Goal: Information Seeking & Learning: Learn about a topic

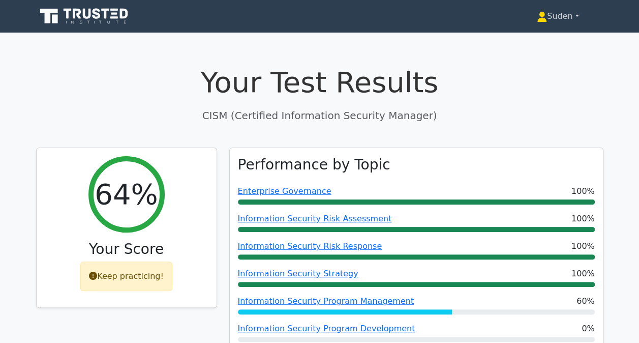
click at [567, 14] on link "Suden" at bounding box center [557, 16] width 91 height 20
click at [105, 17] on icon at bounding box center [106, 14] width 8 height 10
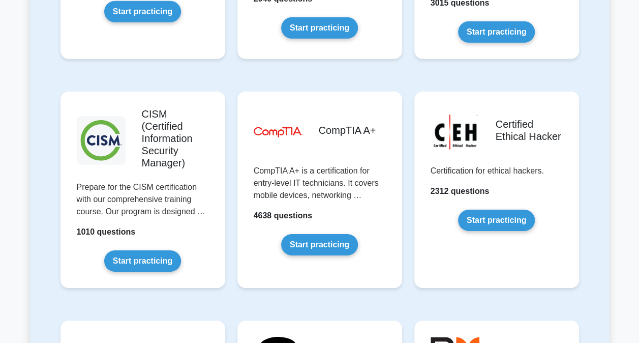
scroll to position [1482, 0]
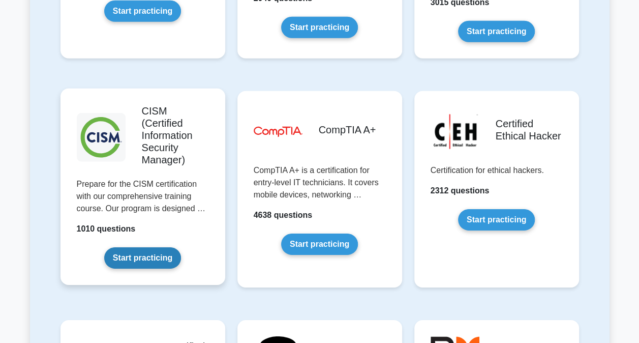
click at [147, 247] on link "Start practicing" at bounding box center [142, 257] width 77 height 21
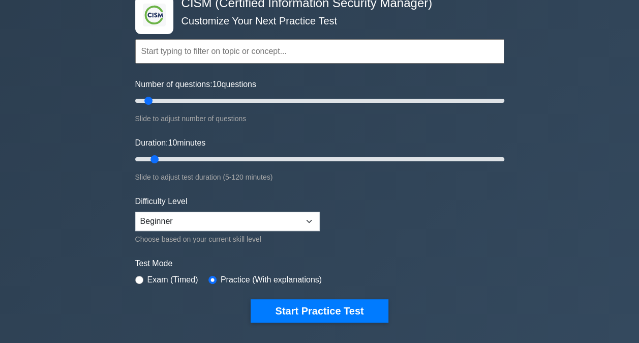
scroll to position [62, 0]
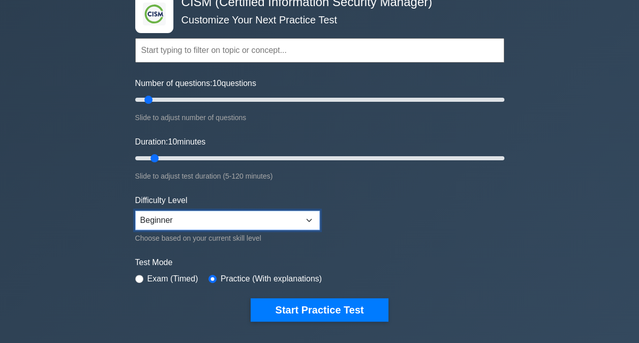
click at [205, 219] on select "Beginner Intermediate Expert" at bounding box center [227, 219] width 185 height 19
select select "expert"
click at [135, 210] on select "Beginner Intermediate Expert" at bounding box center [227, 219] width 185 height 19
drag, startPoint x: 293, startPoint y: 100, endPoint x: 281, endPoint y: 76, distance: 26.1
type input "80"
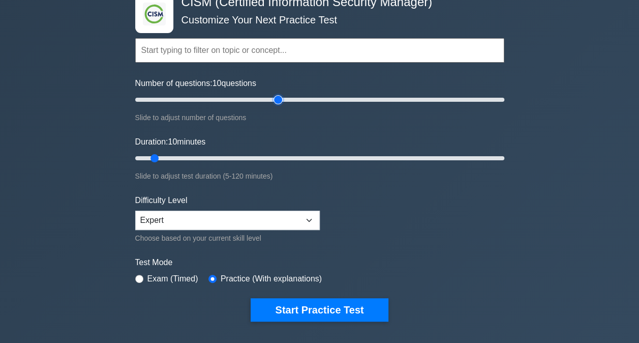
click at [281, 94] on input "Number of questions: 10 questions" at bounding box center [319, 100] width 369 height 12
click at [184, 224] on select "Beginner Intermediate Expert" at bounding box center [227, 219] width 185 height 19
select select "beginner"
click at [135, 210] on select "Beginner Intermediate Expert" at bounding box center [227, 219] width 185 height 19
click at [288, 159] on input "Duration: 10 minutes" at bounding box center [319, 158] width 369 height 12
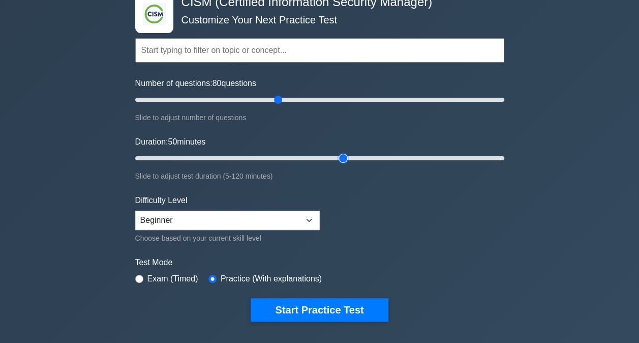
type input "70"
click at [347, 158] on input "Duration: 50 minutes" at bounding box center [319, 158] width 369 height 12
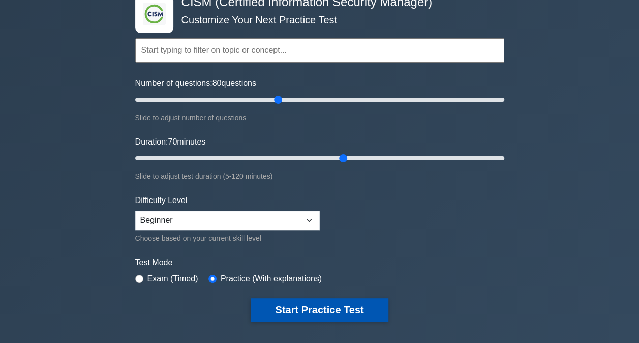
click at [314, 313] on button "Start Practice Test" at bounding box center [319, 309] width 137 height 23
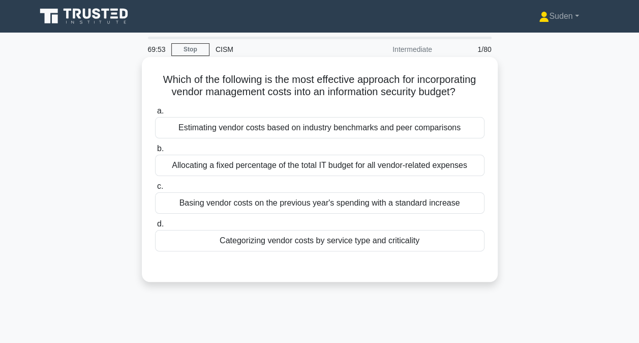
click at [274, 246] on div "Categorizing vendor costs by service type and criticality" at bounding box center [319, 240] width 329 height 21
click at [155, 227] on input "d. Categorizing vendor costs by service type and criticality" at bounding box center [155, 224] width 0 height 7
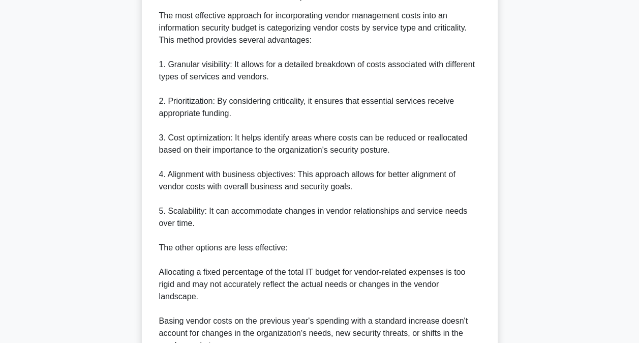
scroll to position [453, 0]
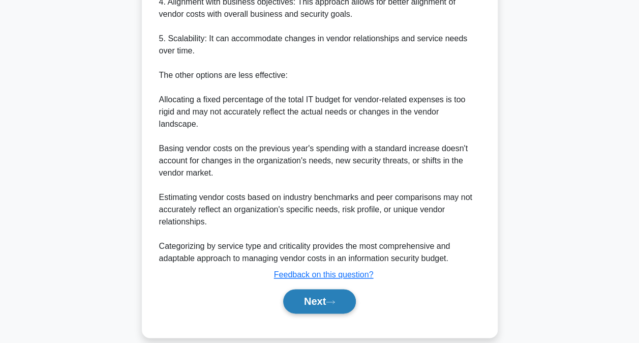
click at [314, 289] on button "Next" at bounding box center [319, 301] width 73 height 24
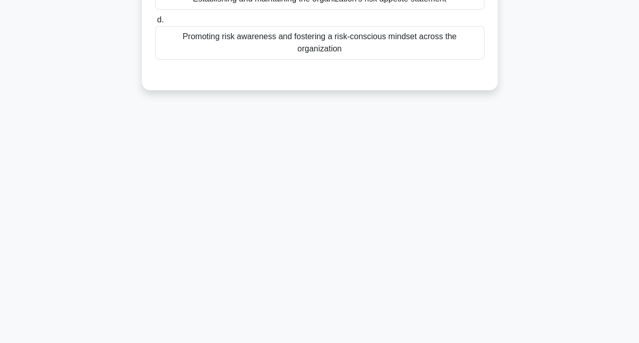
scroll to position [0, 0]
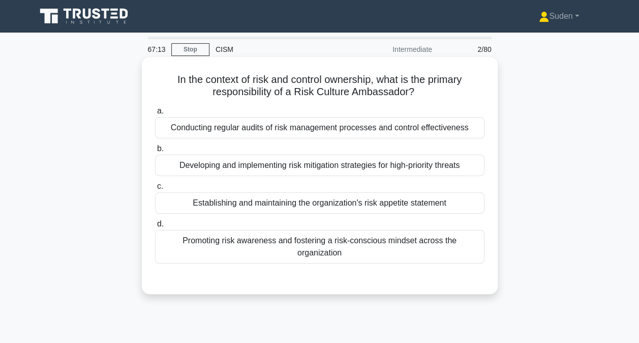
click at [329, 243] on div "Promoting risk awareness and fostering a risk-conscious mindset across the orga…" at bounding box center [319, 247] width 329 height 34
click at [155, 227] on input "d. Promoting risk awareness and fostering a risk-conscious mindset across the o…" at bounding box center [155, 224] width 0 height 7
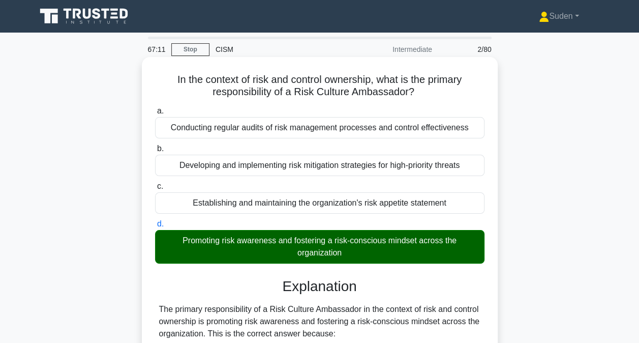
scroll to position [380, 0]
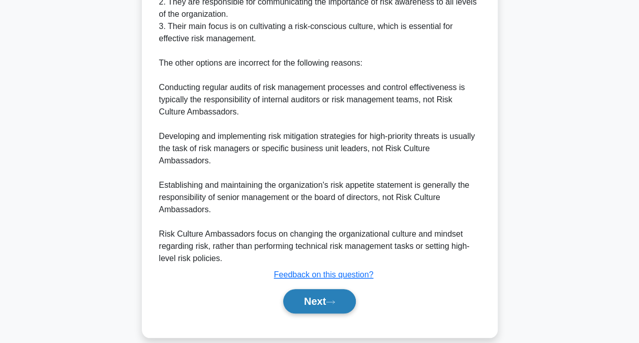
click at [318, 289] on button "Next" at bounding box center [319, 301] width 73 height 24
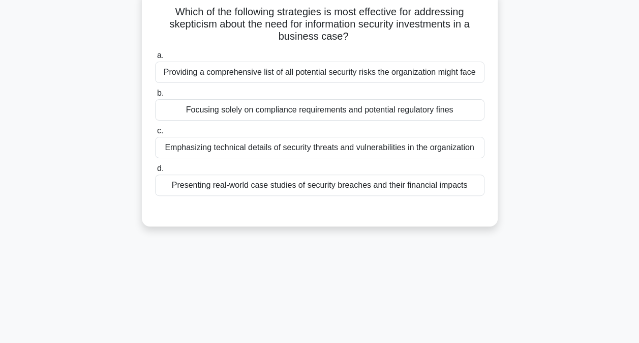
scroll to position [0, 0]
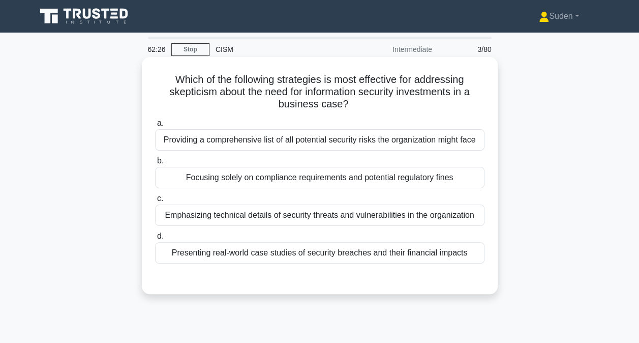
click at [301, 145] on div "Providing a comprehensive list of all potential security risks the organization…" at bounding box center [319, 139] width 329 height 21
click at [155, 127] on input "a. Providing a comprehensive list of all potential security risks the organizat…" at bounding box center [155, 123] width 0 height 7
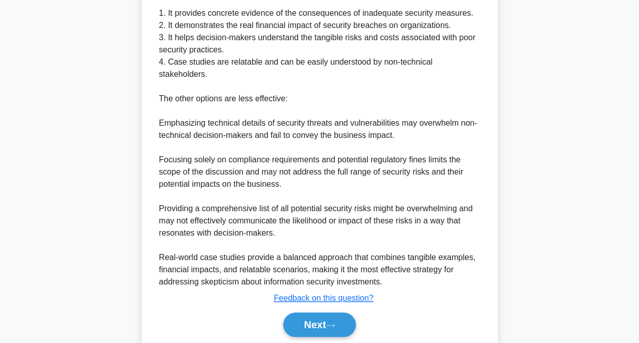
scroll to position [382, 0]
